Goal: Information Seeking & Learning: Check status

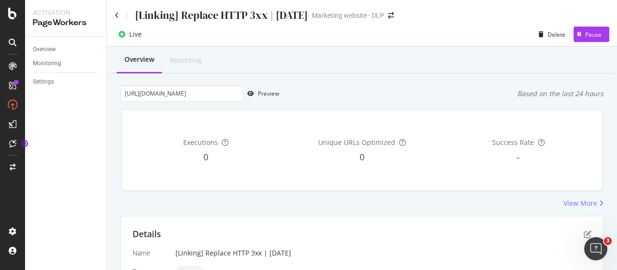
scroll to position [184, 0]
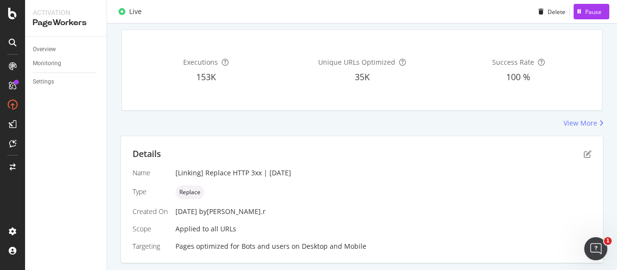
scroll to position [81, 0]
